Goal: Navigation & Orientation: Understand site structure

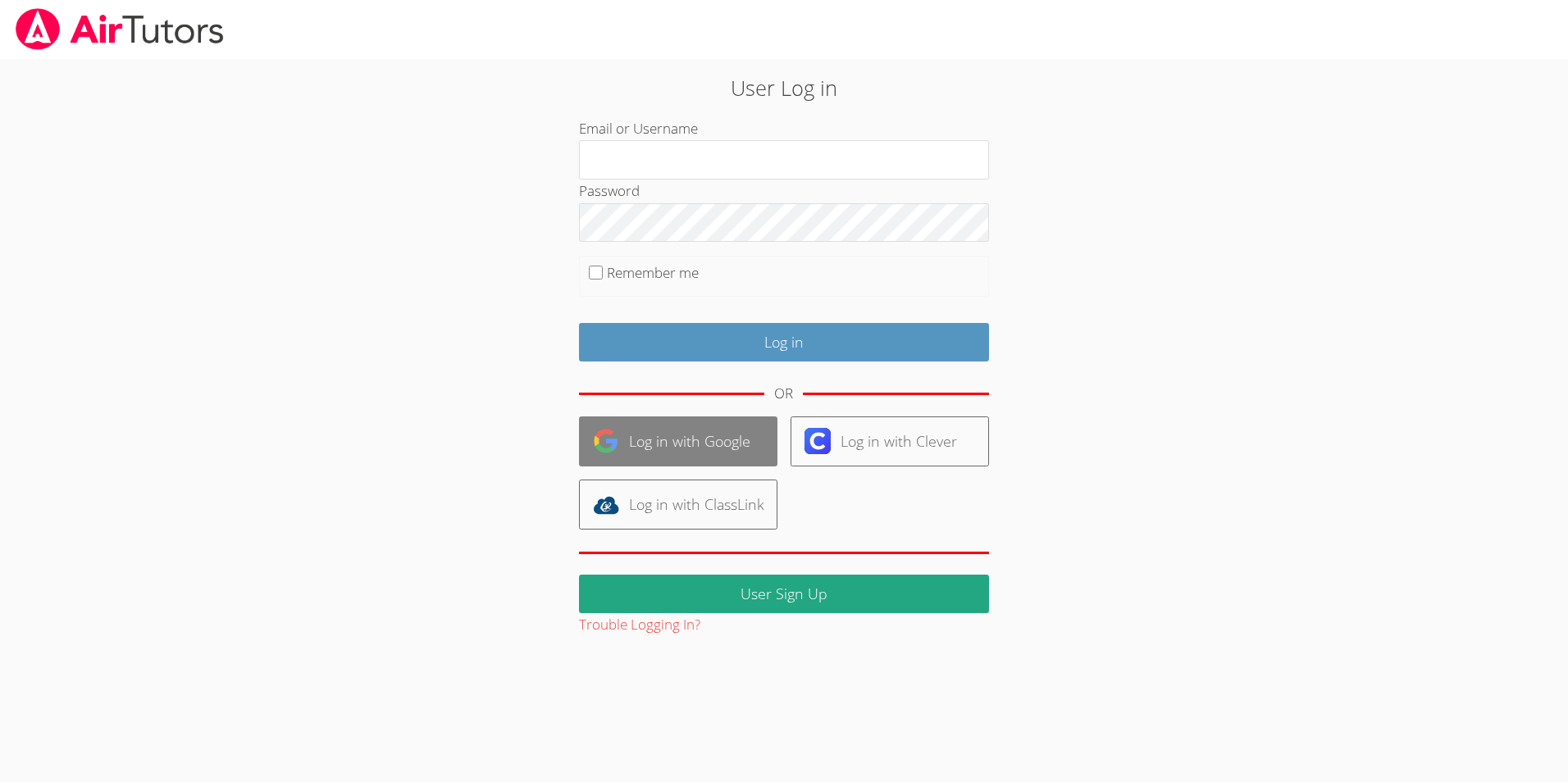
click at [703, 442] on link "Log in with Google" at bounding box center [678, 441] width 198 height 50
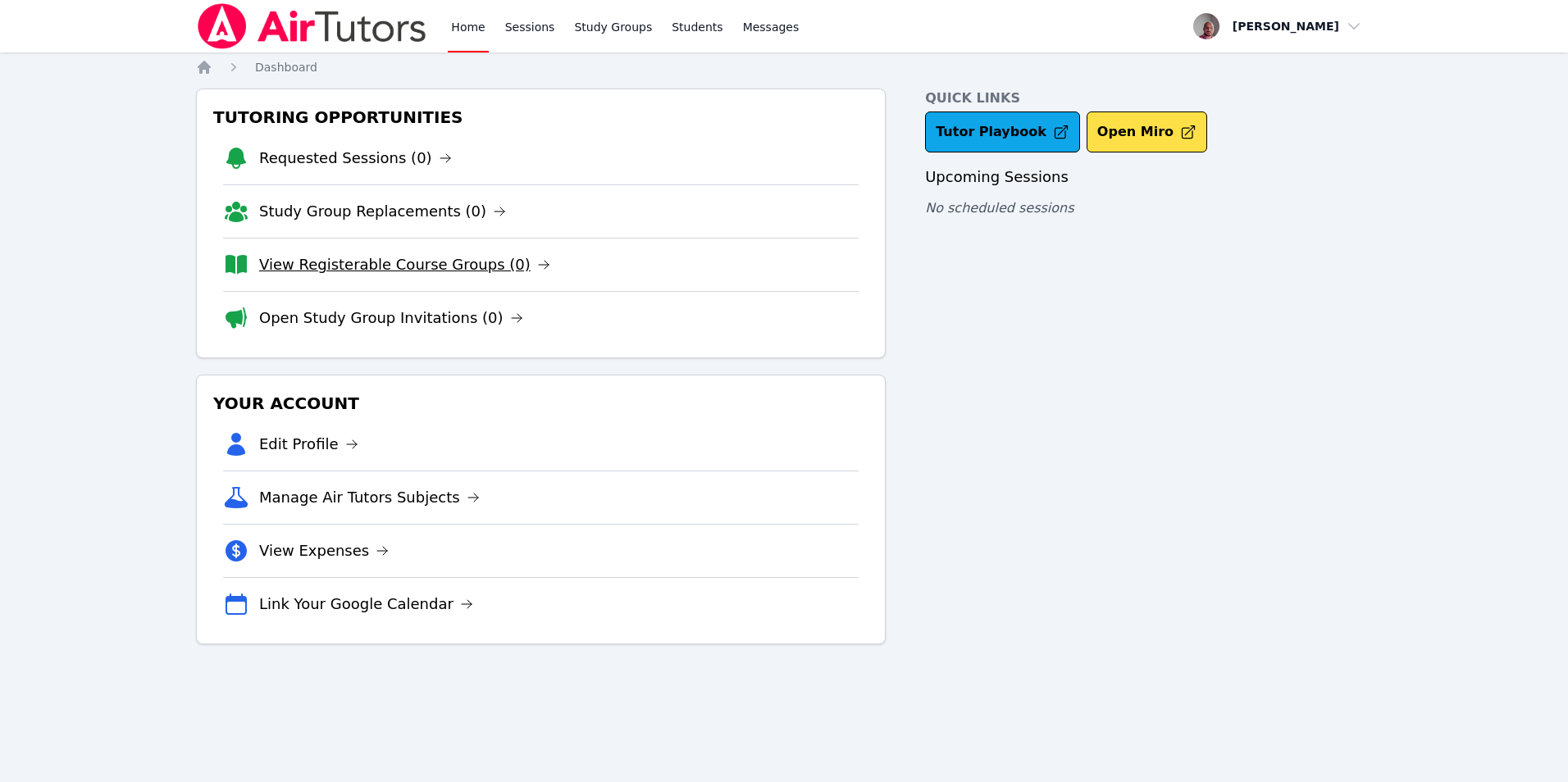
click at [413, 262] on link "View Registerable Course Groups (0)" at bounding box center [404, 265] width 291 height 23
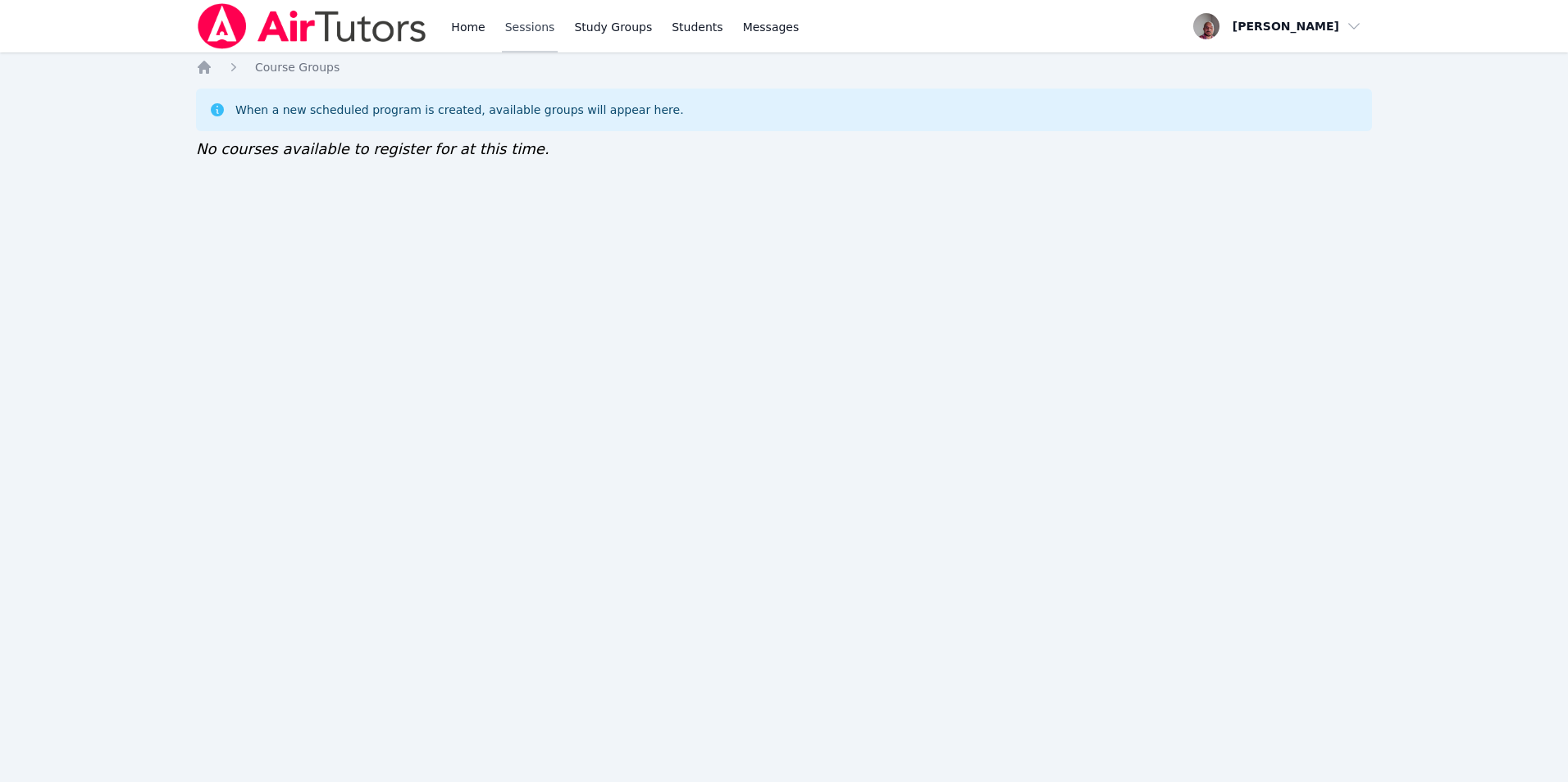
click at [527, 29] on link "Sessions" at bounding box center [530, 26] width 56 height 52
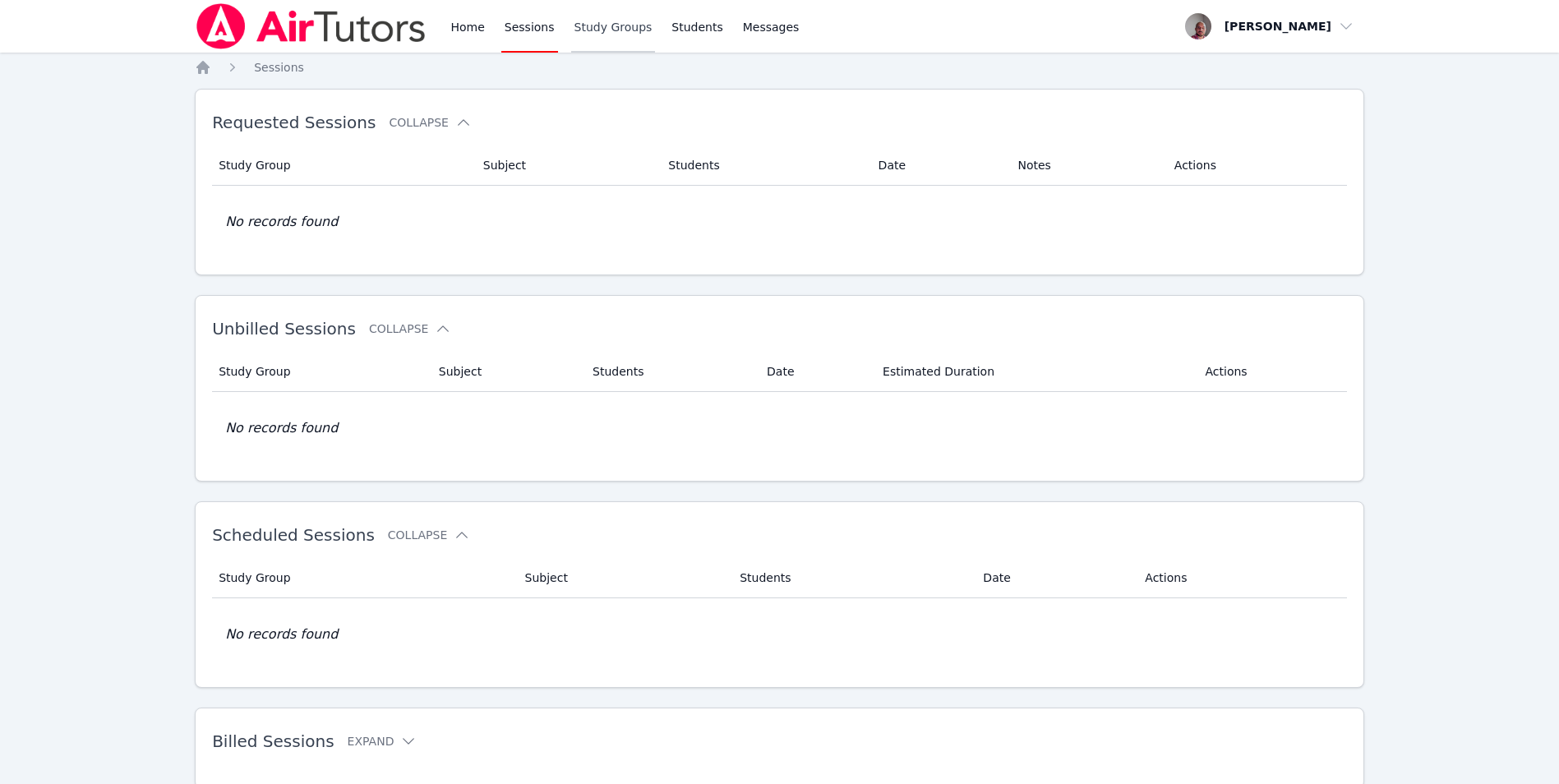
click at [583, 31] on link "Study Groups" at bounding box center [613, 26] width 85 height 52
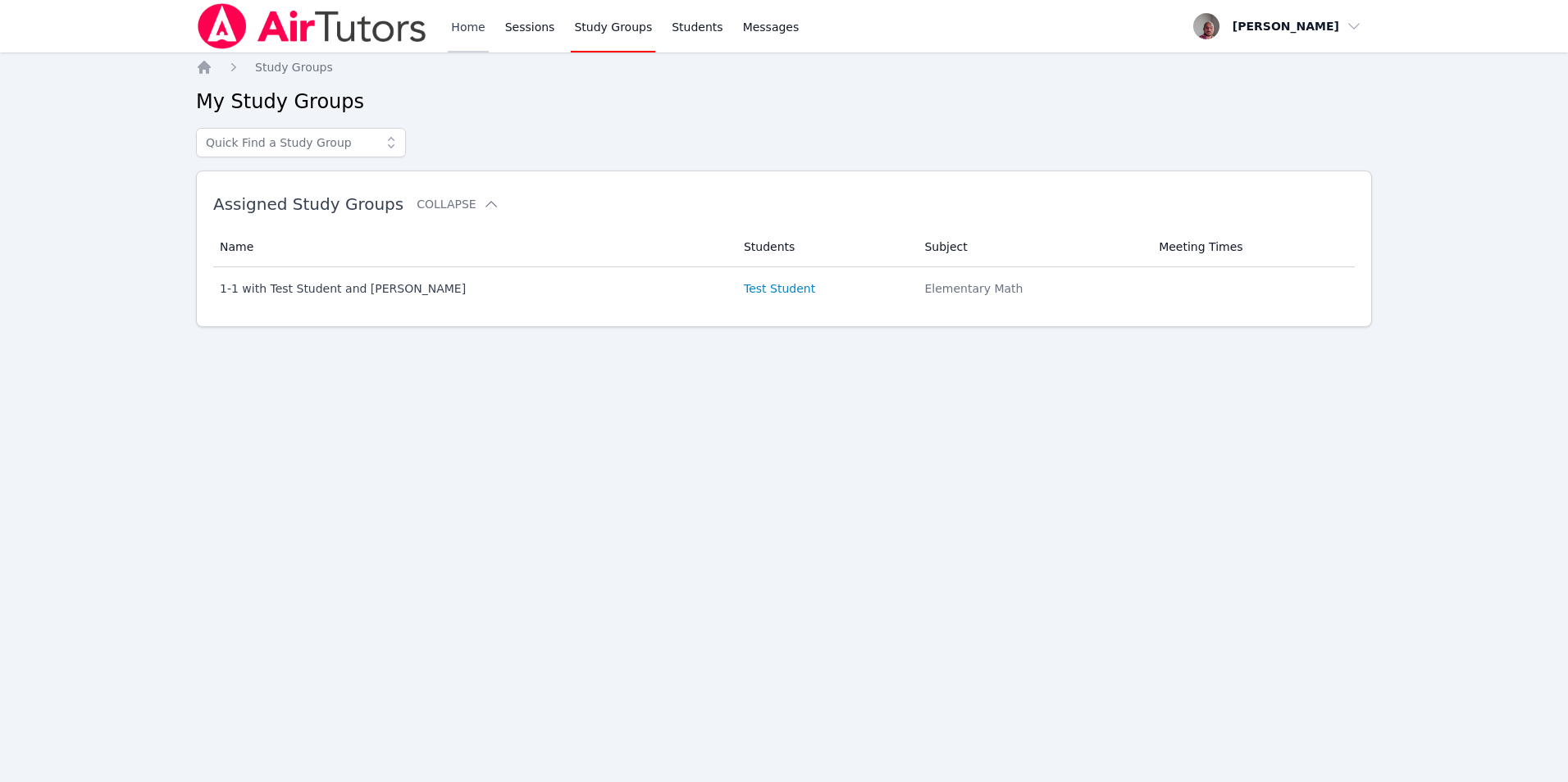
click at [481, 34] on link "Home" at bounding box center [467, 26] width 41 height 52
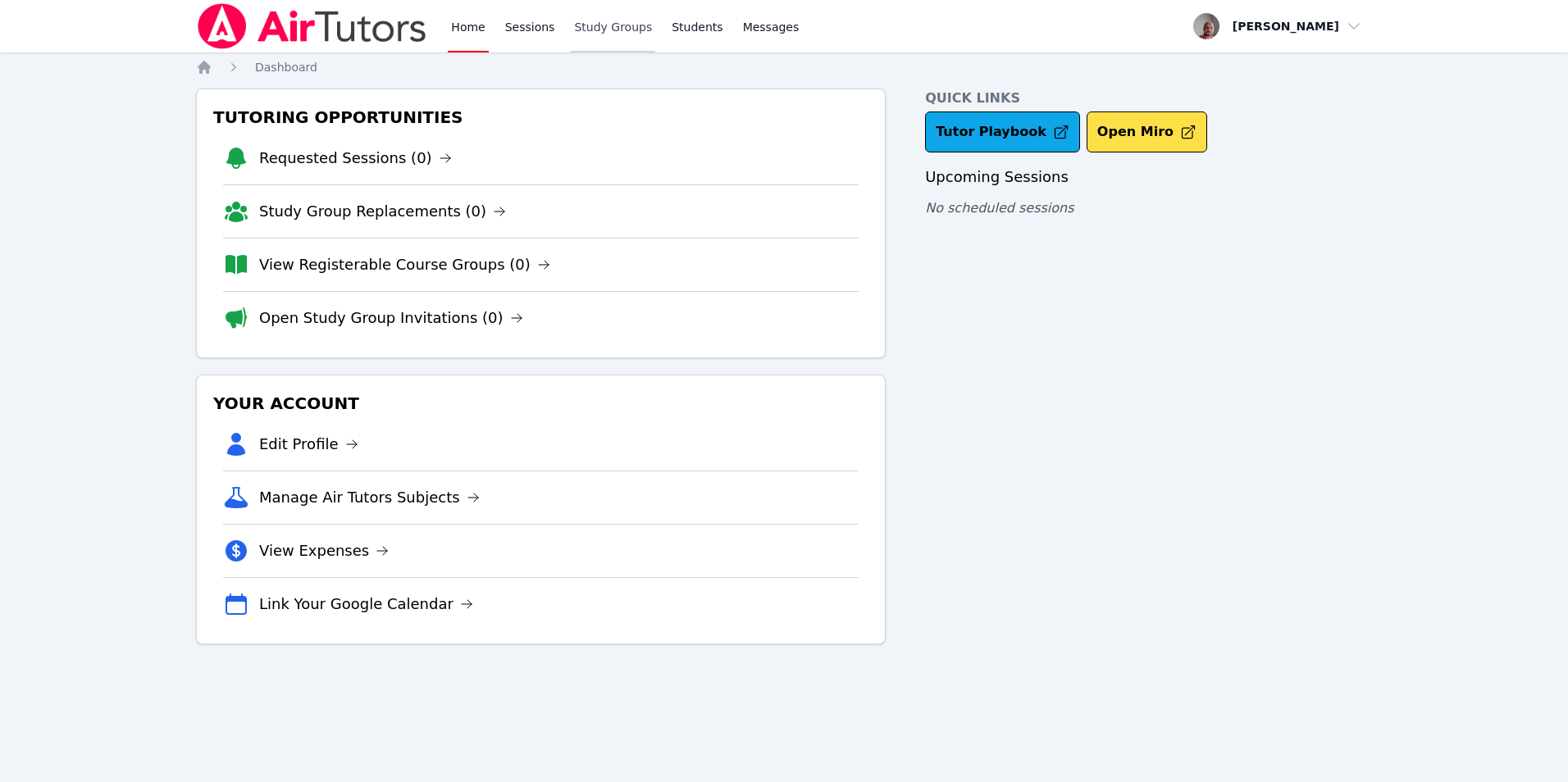
click at [629, 22] on link "Study Groups" at bounding box center [613, 26] width 84 height 52
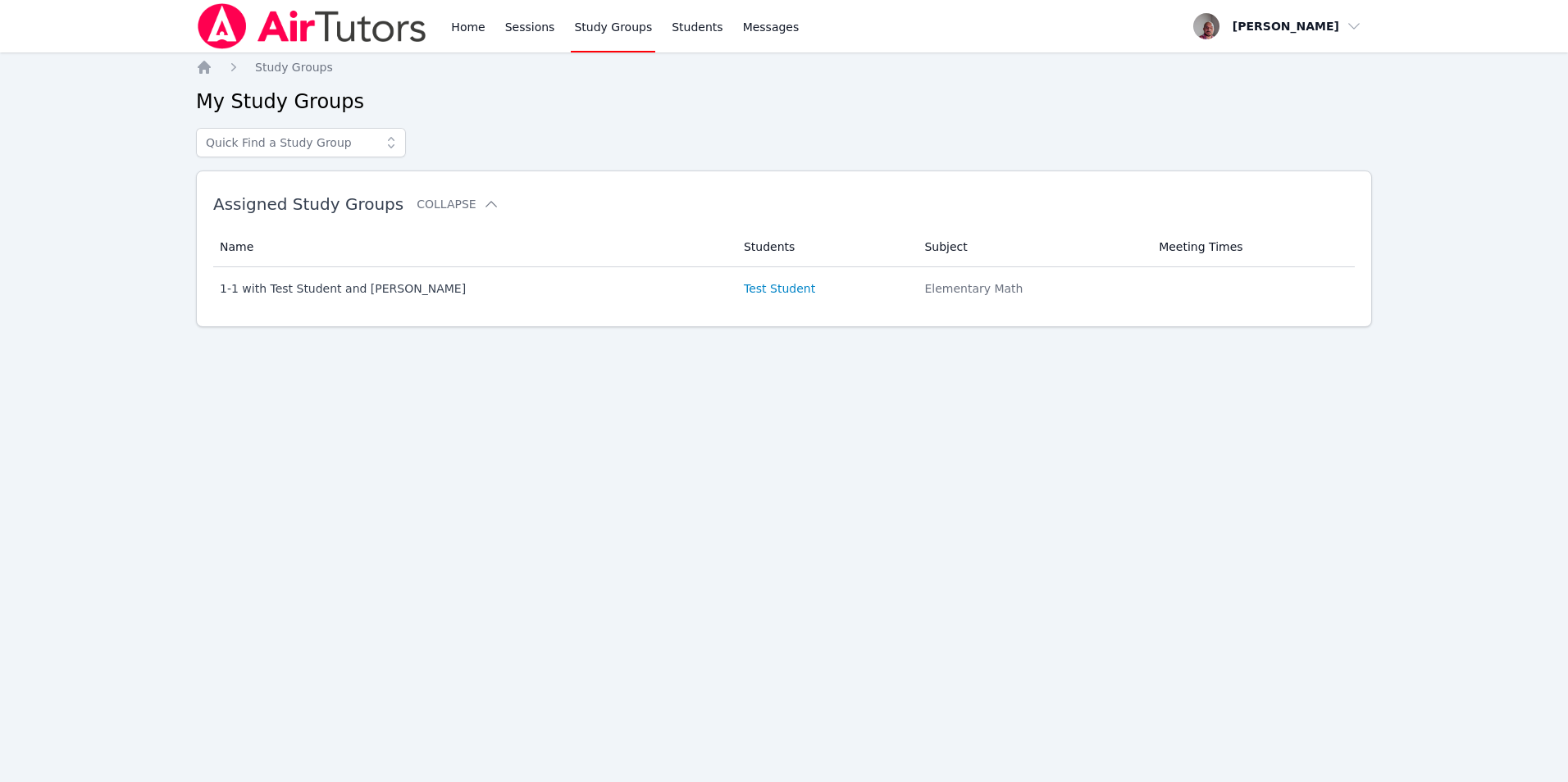
click at [393, 142] on icon at bounding box center [391, 143] width 17 height 17
click at [458, 119] on div "Home Study Groups My Study Groups 1-1 with Test Student and Anton Nikitin Assig…" at bounding box center [784, 219] width 1176 height 321
click at [466, 22] on link "Home" at bounding box center [467, 26] width 41 height 52
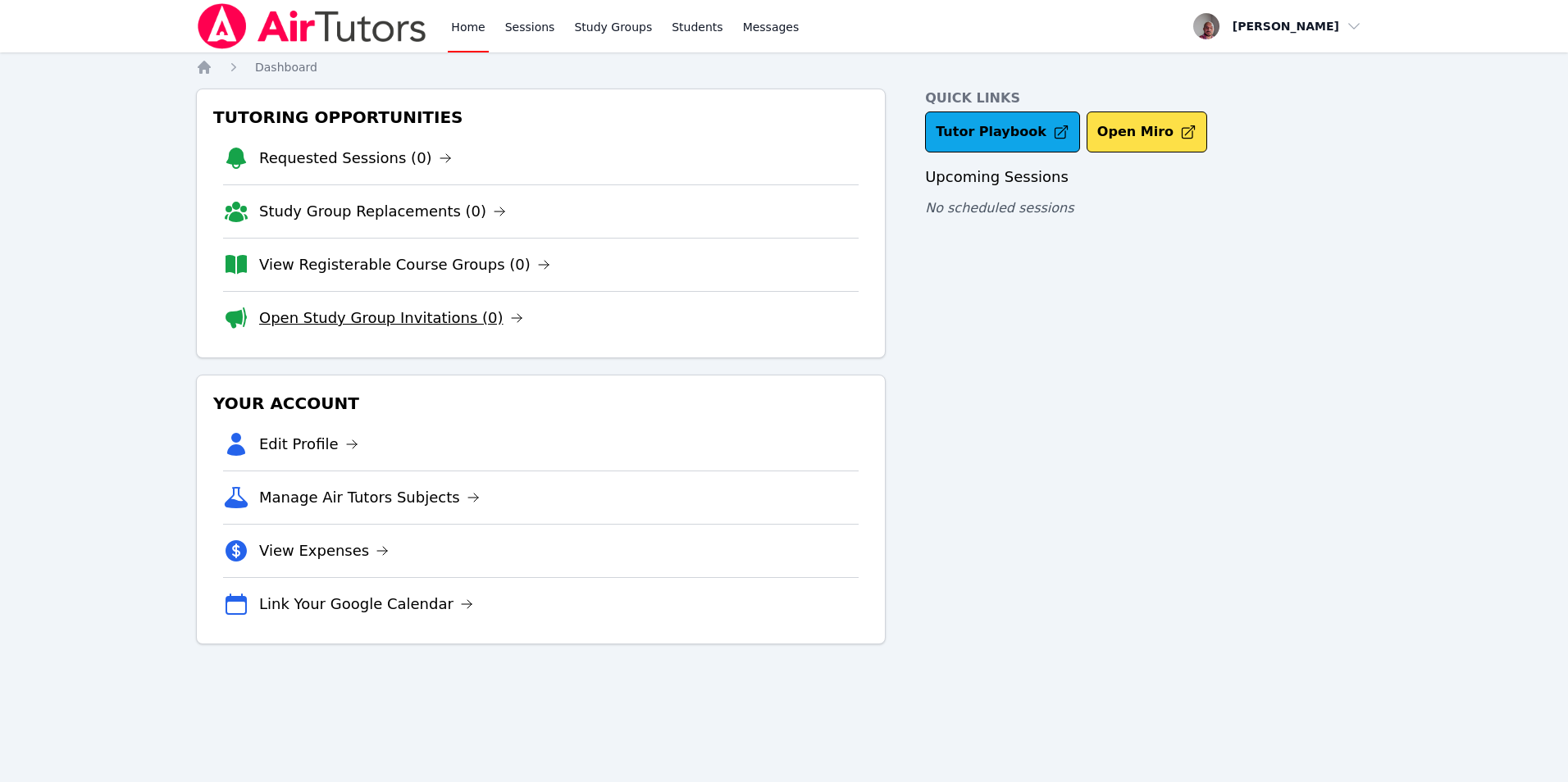
click at [415, 320] on link "Open Study Group Invitations (0)" at bounding box center [390, 318] width 264 height 23
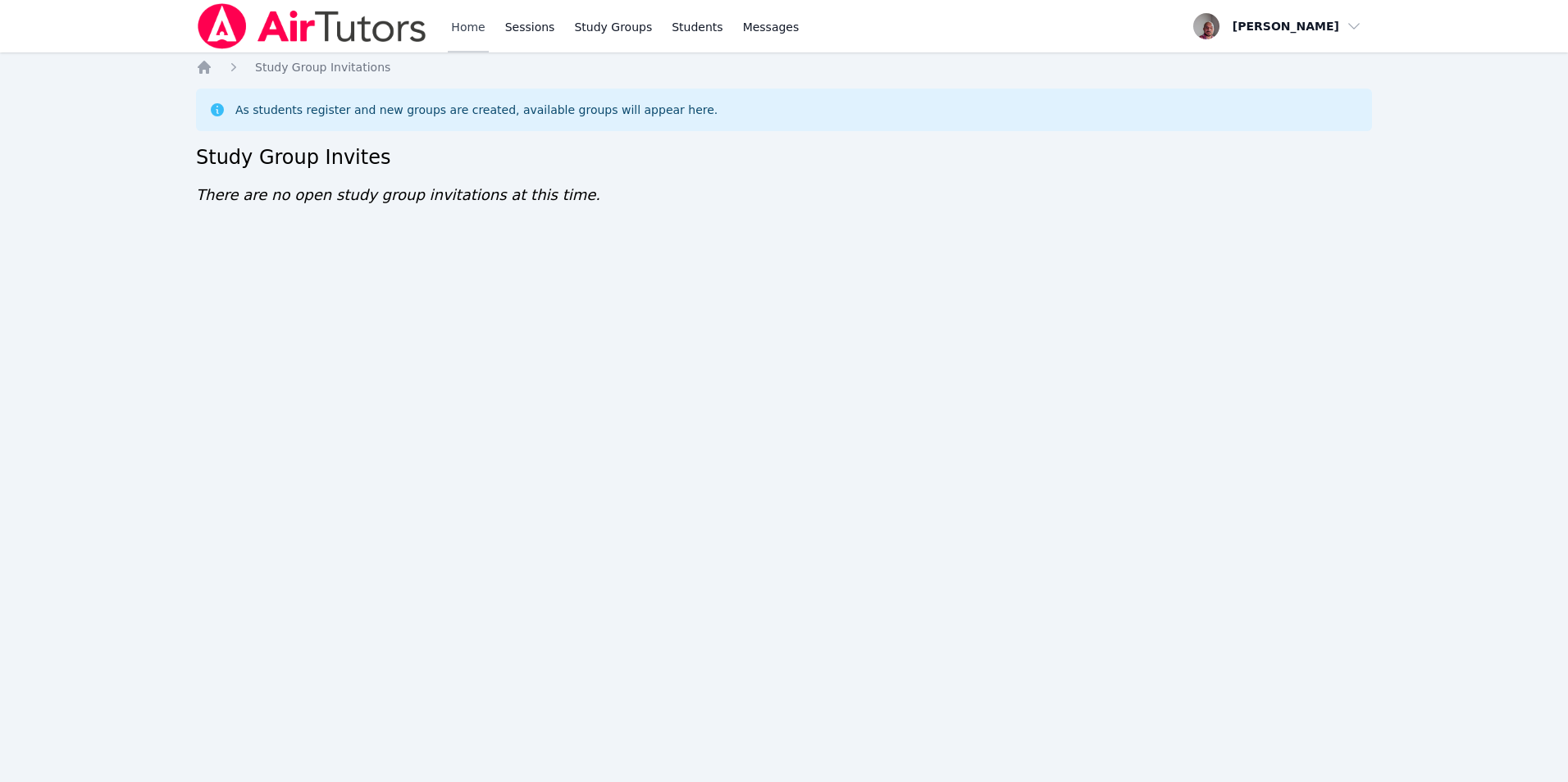
click at [452, 25] on link "Home" at bounding box center [467, 26] width 41 height 52
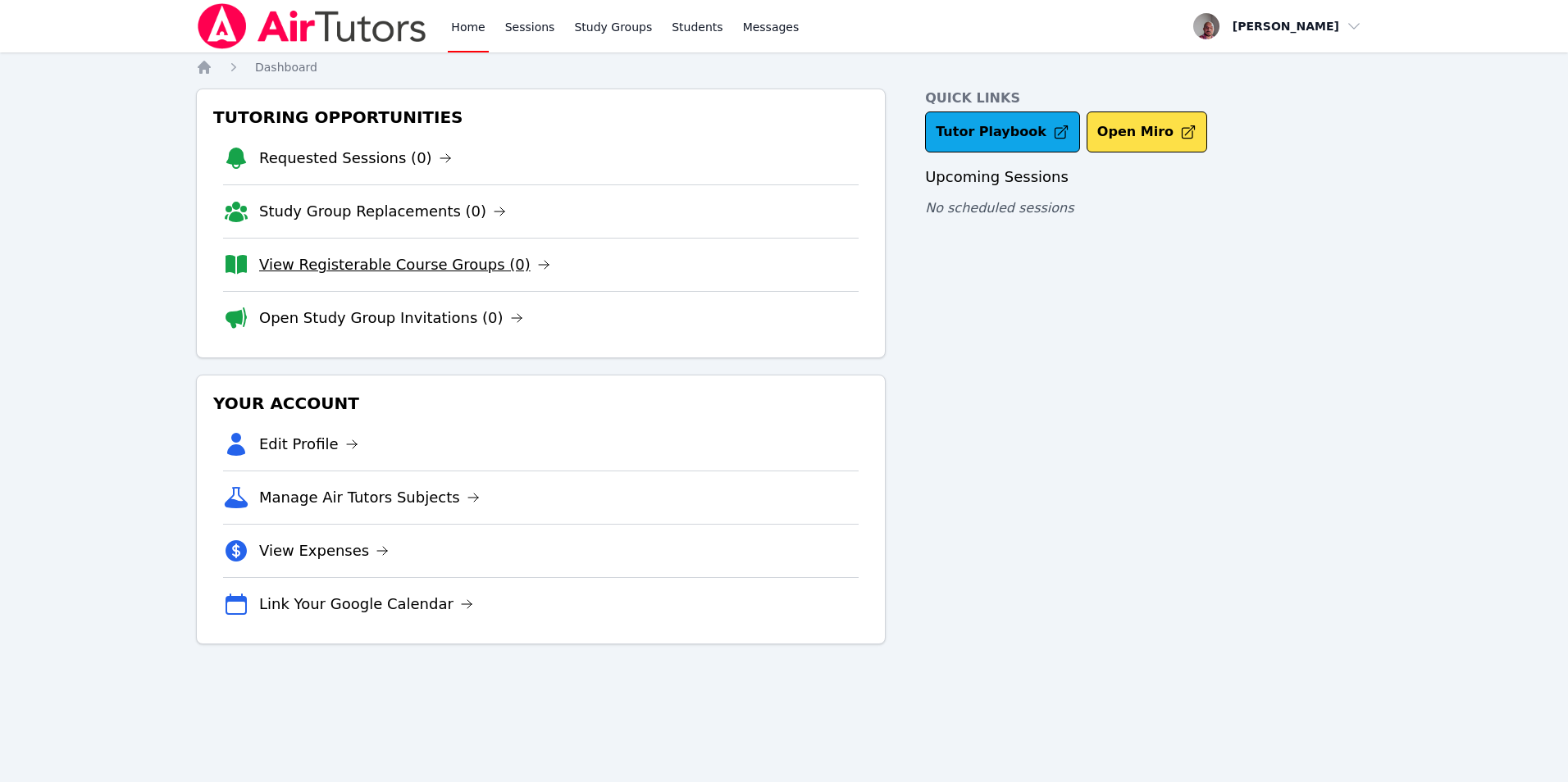
click at [391, 274] on link "View Registerable Course Groups (0)" at bounding box center [404, 265] width 291 height 23
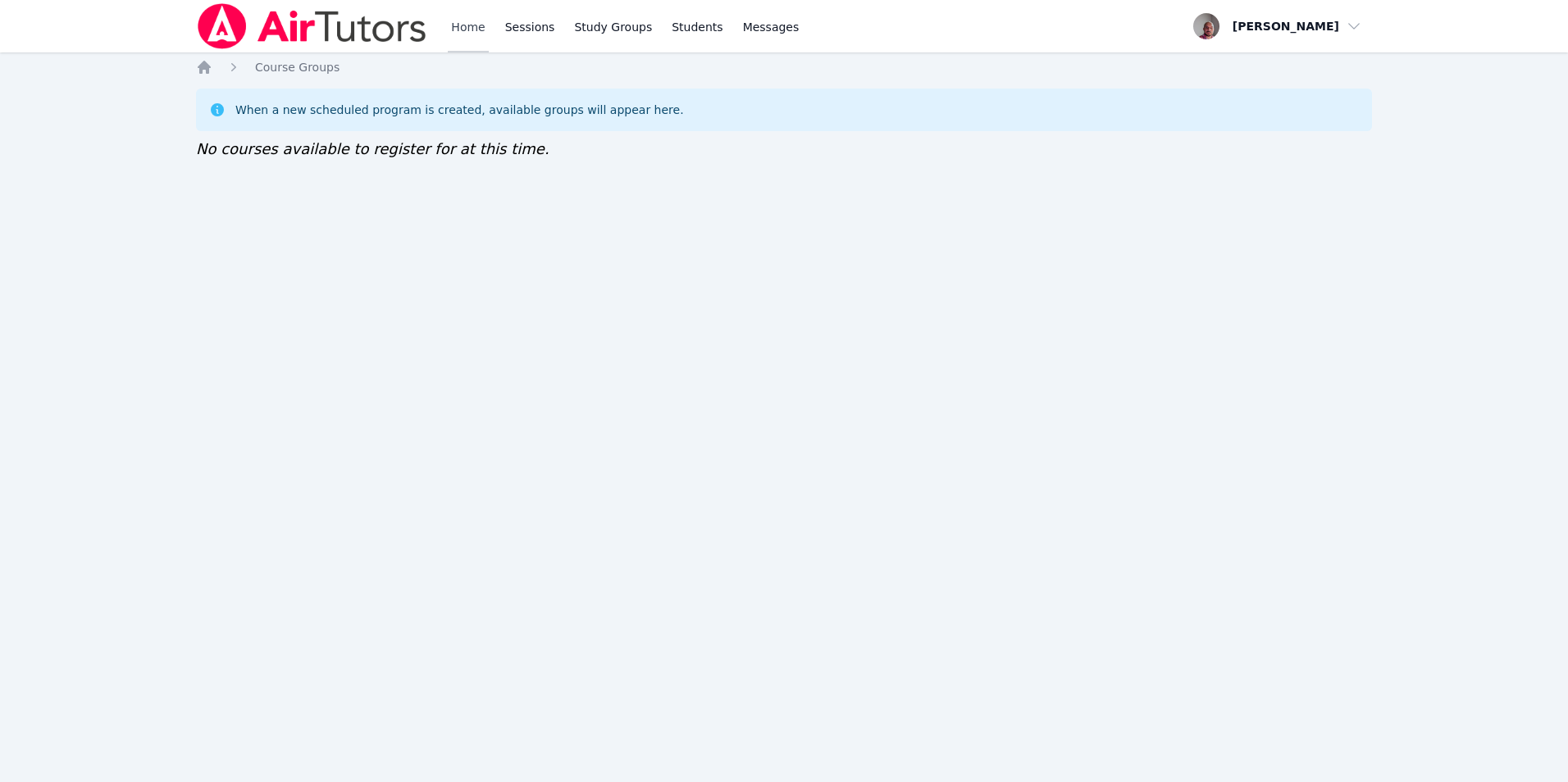
click at [458, 34] on link "Home" at bounding box center [467, 26] width 41 height 52
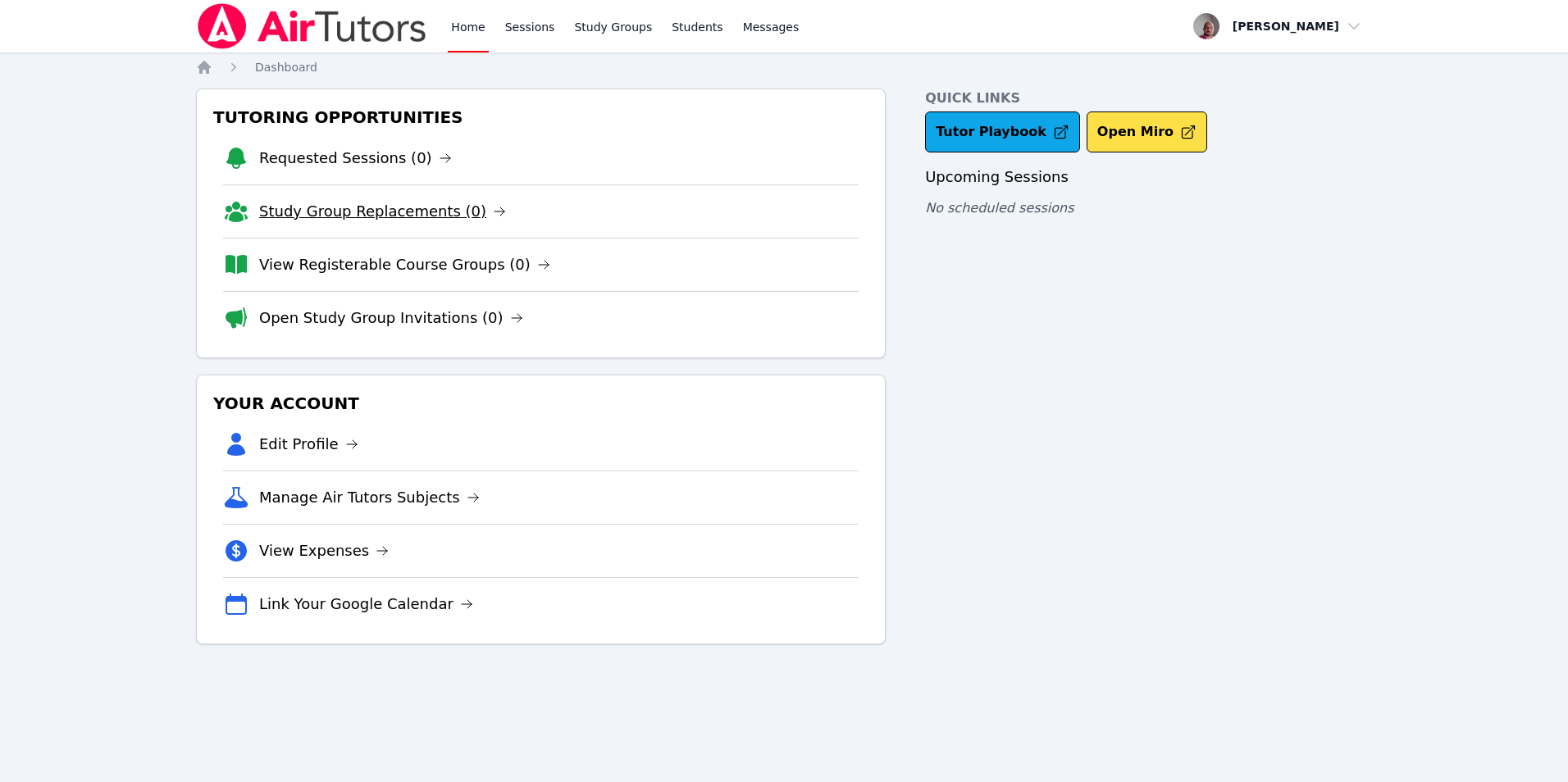
click at [400, 209] on link "Study Group Replacements (0)" at bounding box center [382, 212] width 246 height 23
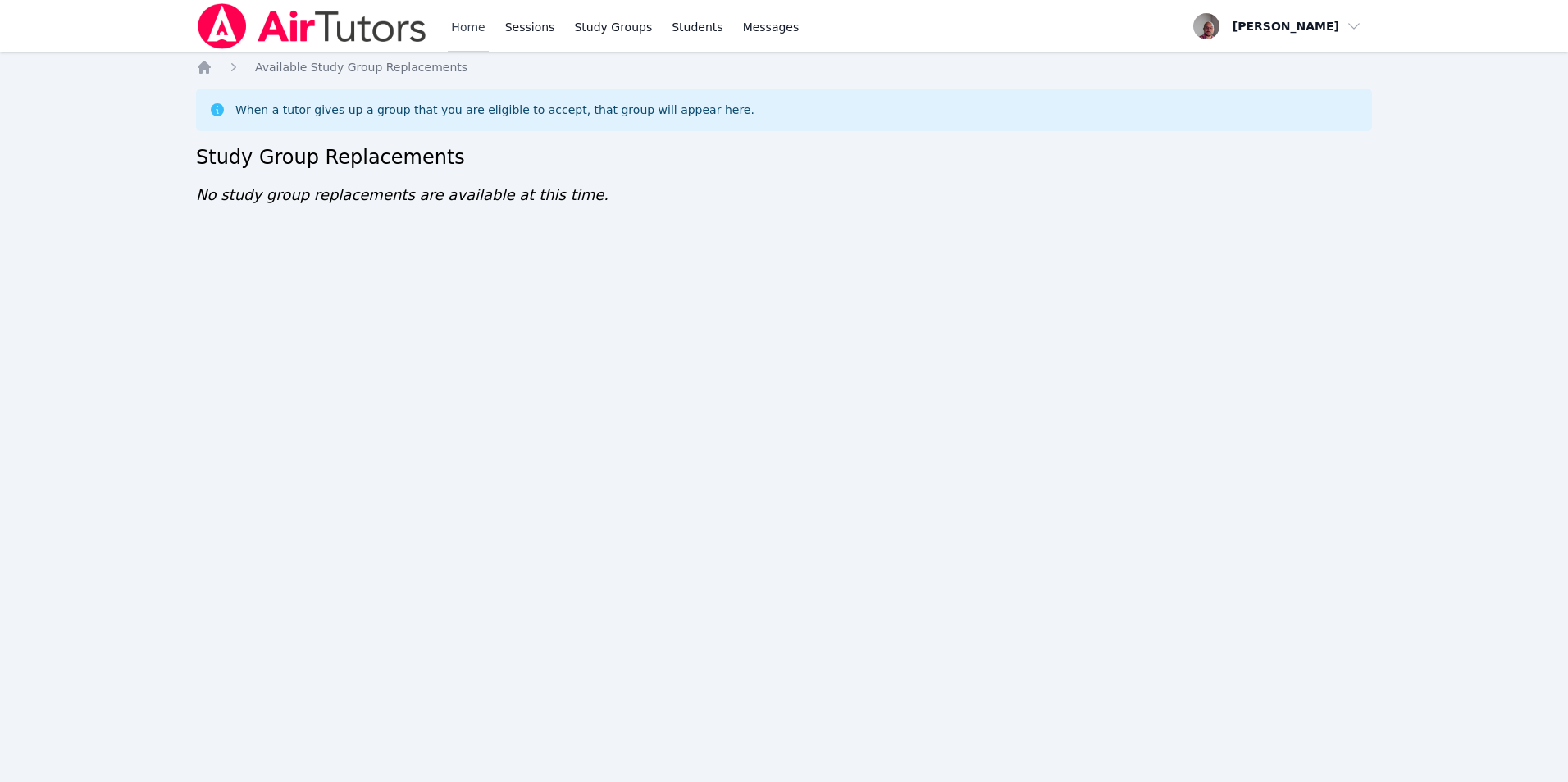
click at [461, 34] on link "Home" at bounding box center [467, 26] width 41 height 52
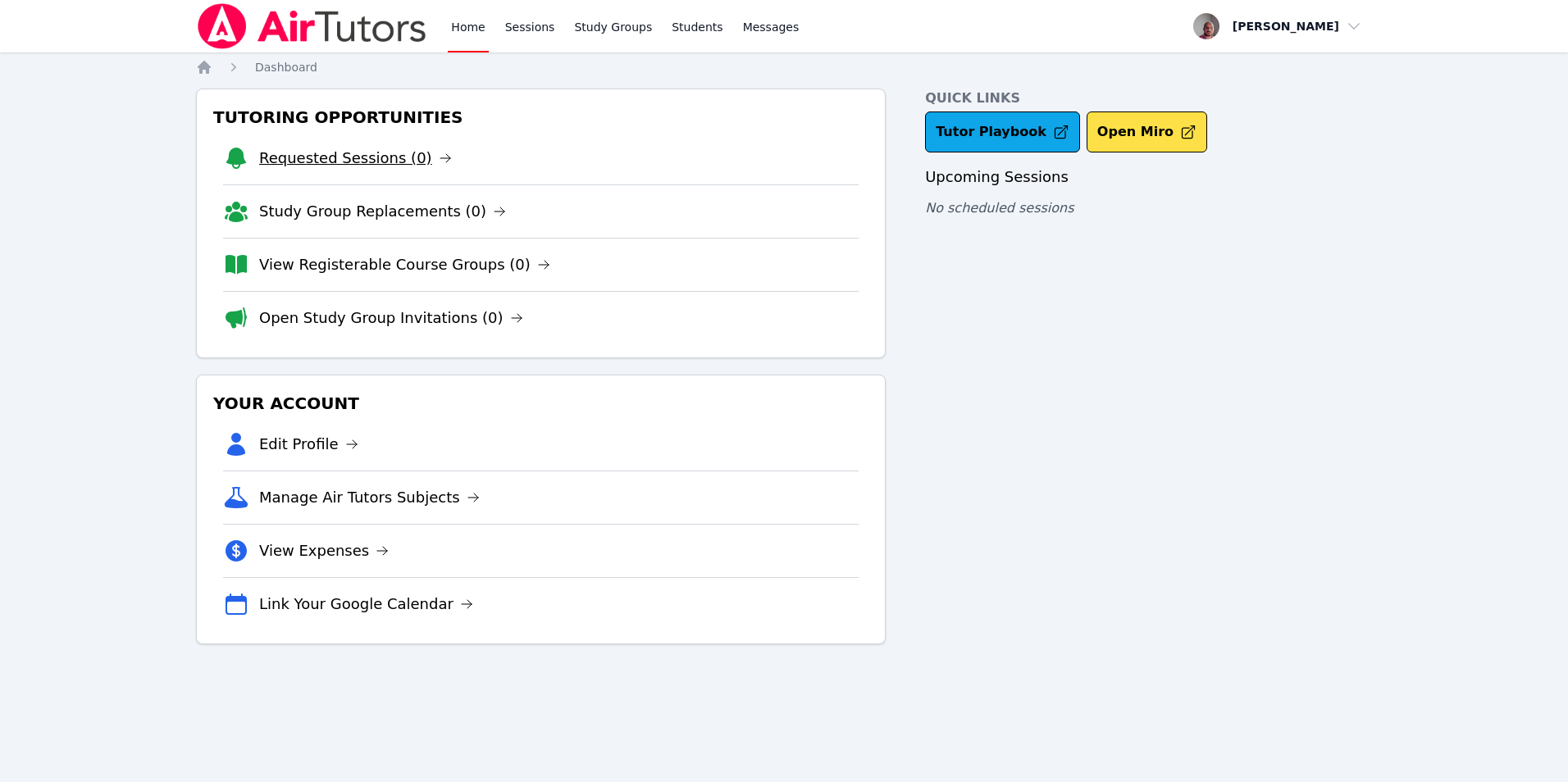
click at [372, 166] on link "Requested Sessions (0)" at bounding box center [355, 159] width 193 height 23
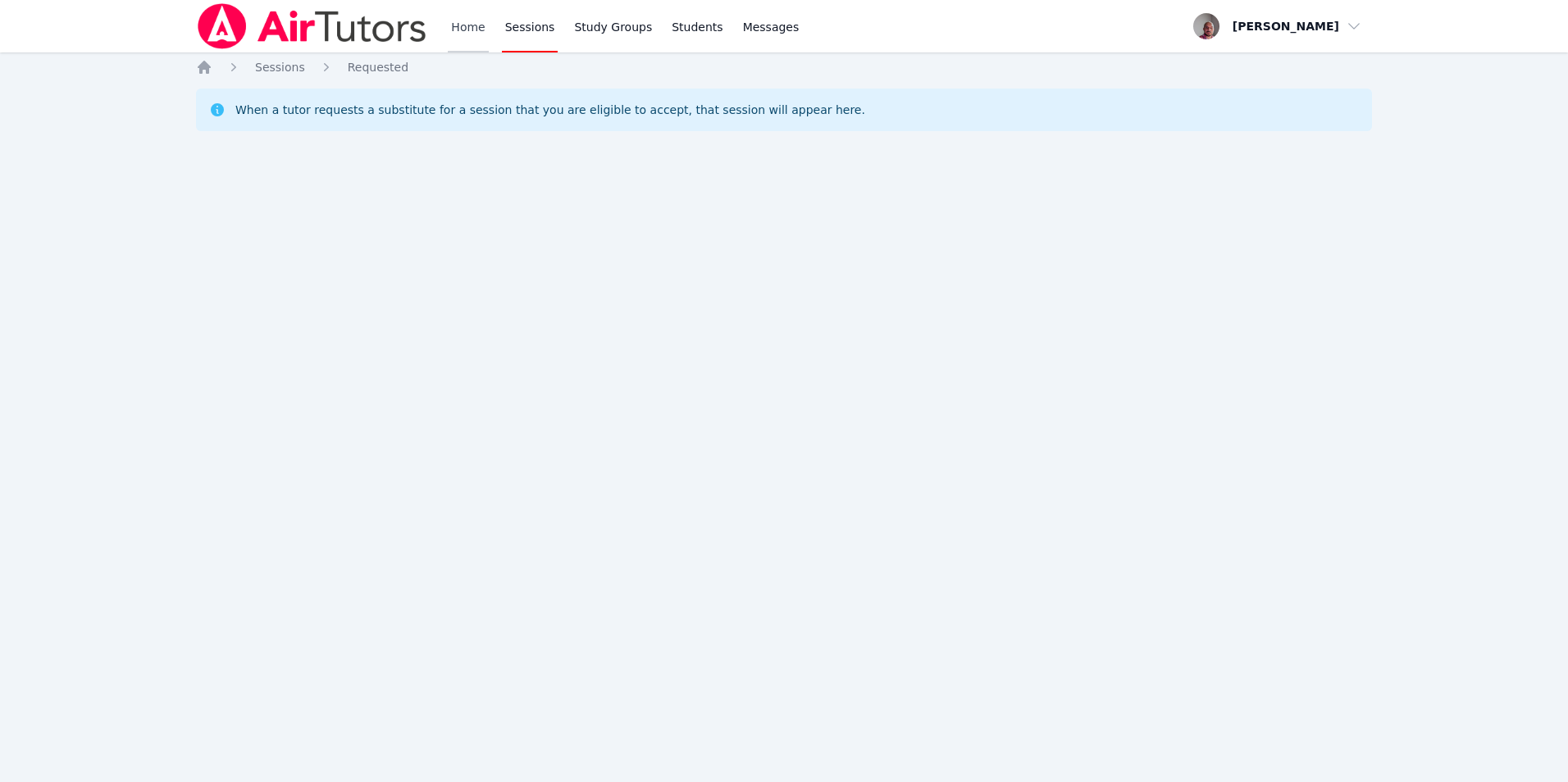
click at [455, 29] on link "Home" at bounding box center [467, 26] width 41 height 52
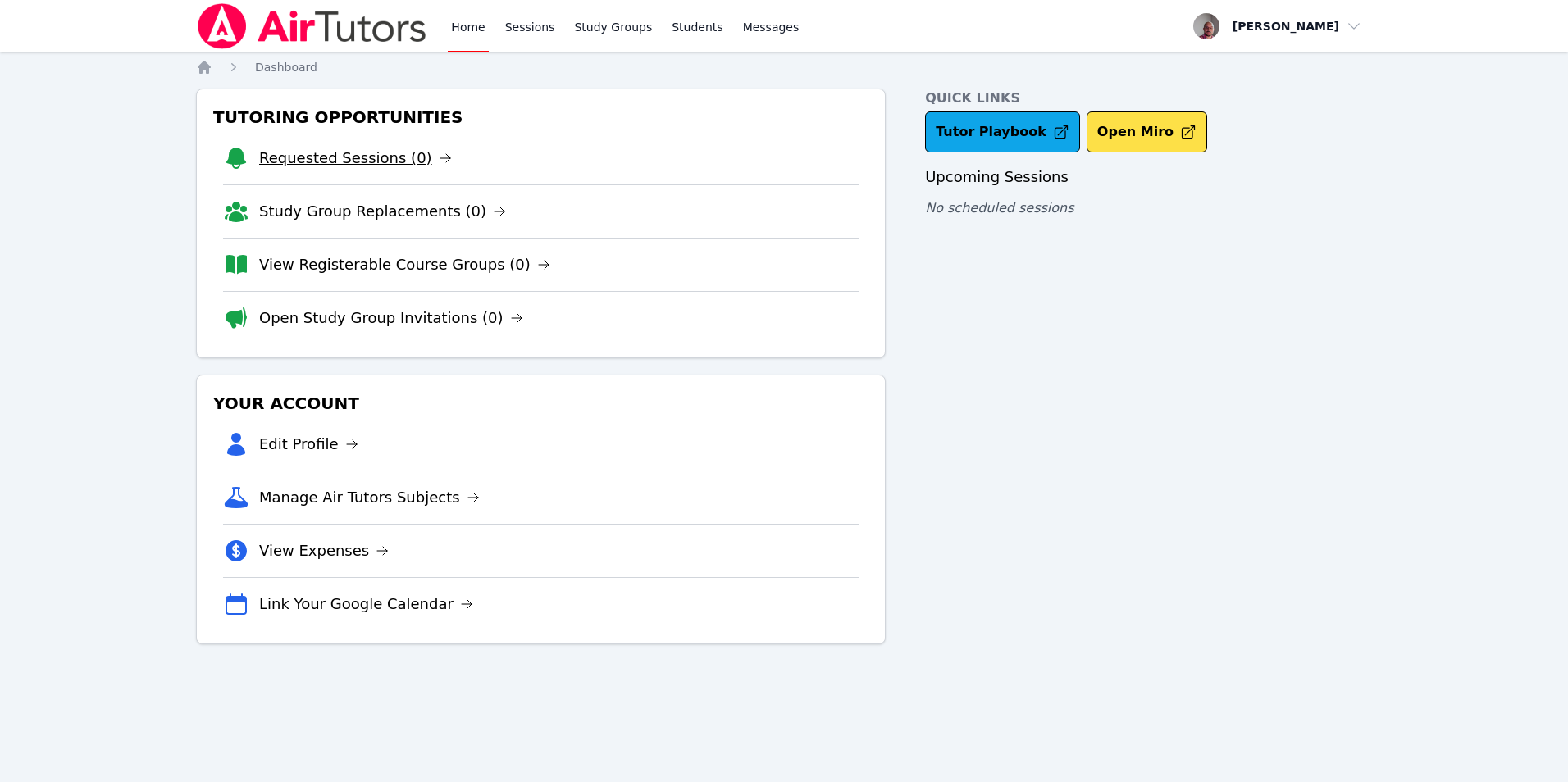
click at [347, 167] on link "Requested Sessions (0)" at bounding box center [355, 159] width 193 height 23
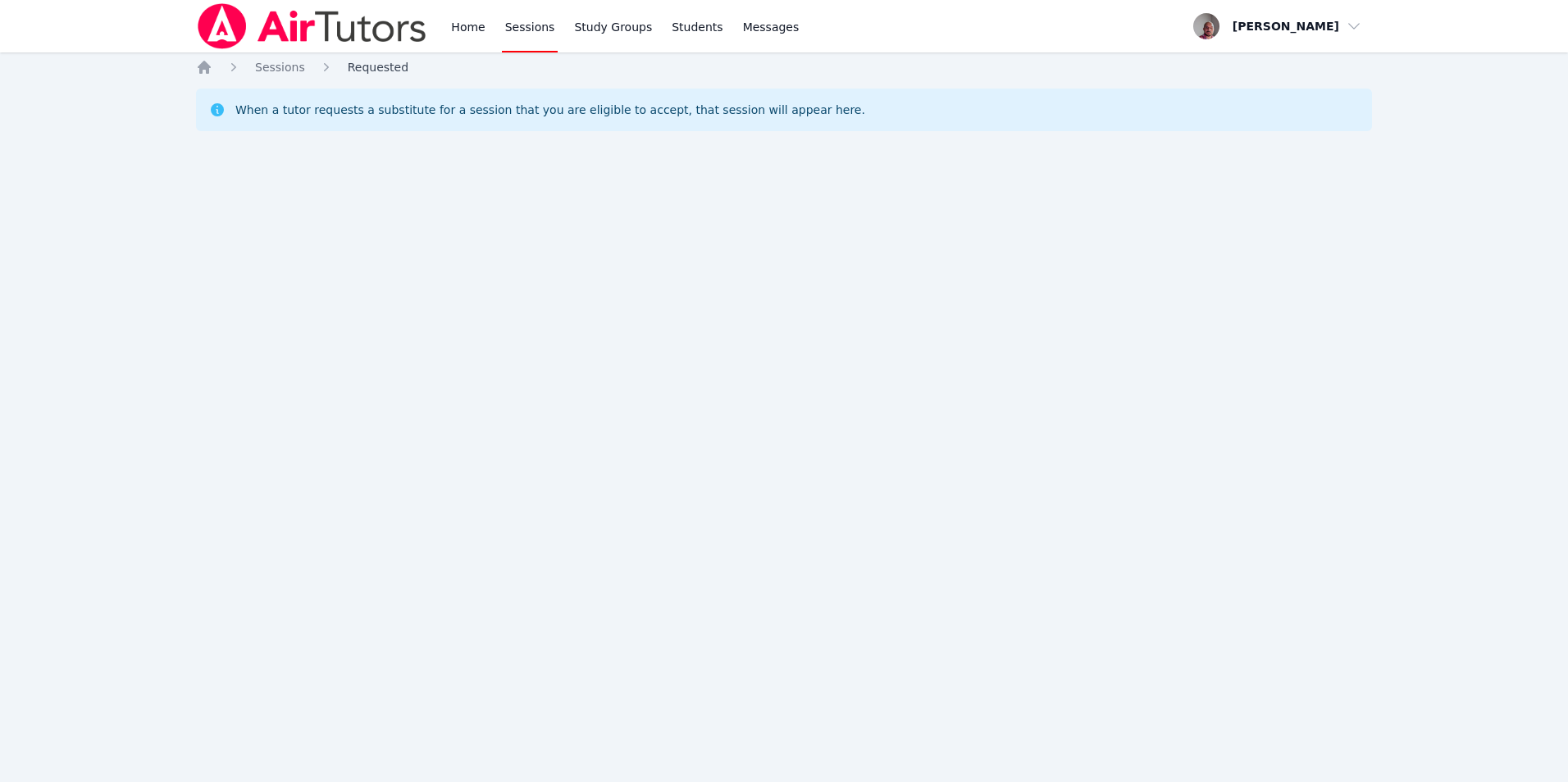
click at [370, 69] on span "Requested" at bounding box center [377, 67] width 60 height 13
click at [461, 17] on link "Home" at bounding box center [467, 26] width 41 height 52
